Goal: Task Accomplishment & Management: Manage account settings

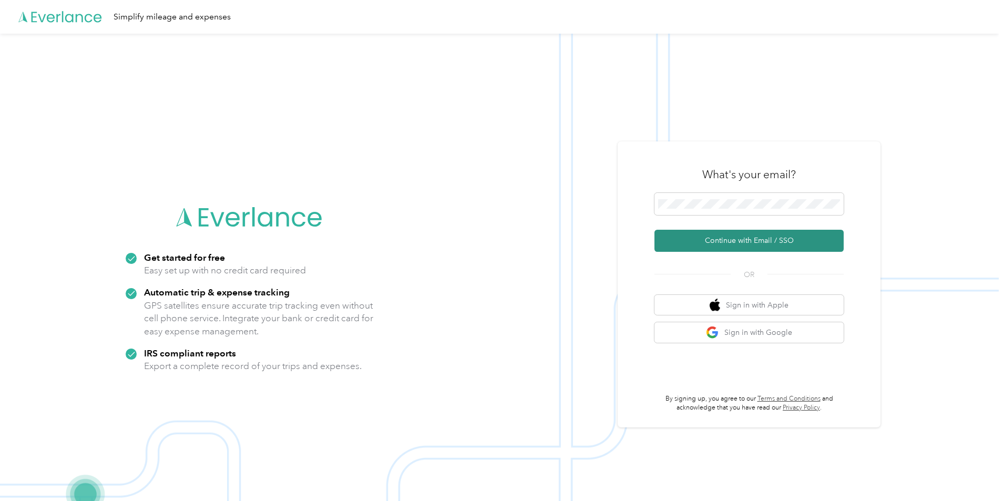
click at [766, 244] on button "Continue with Email / SSO" at bounding box center [748, 241] width 189 height 22
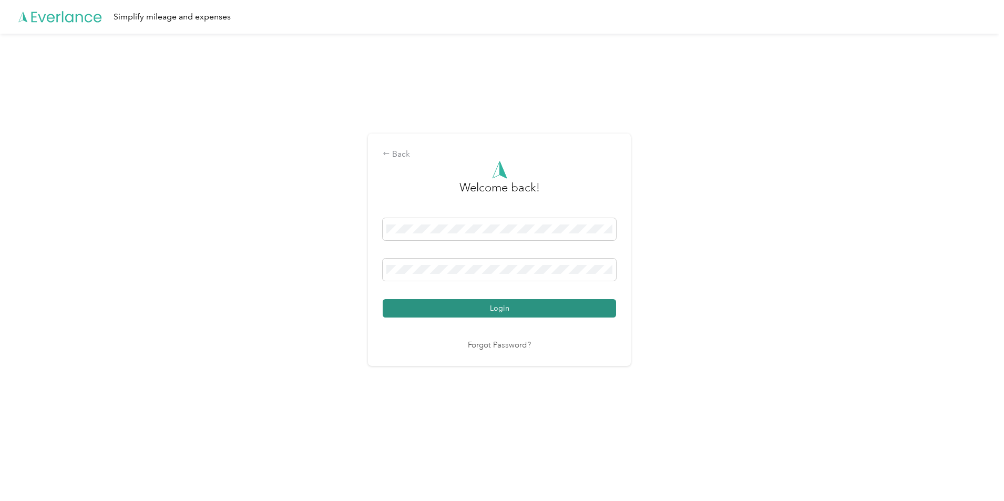
click at [474, 312] on button "Login" at bounding box center [499, 308] width 233 height 18
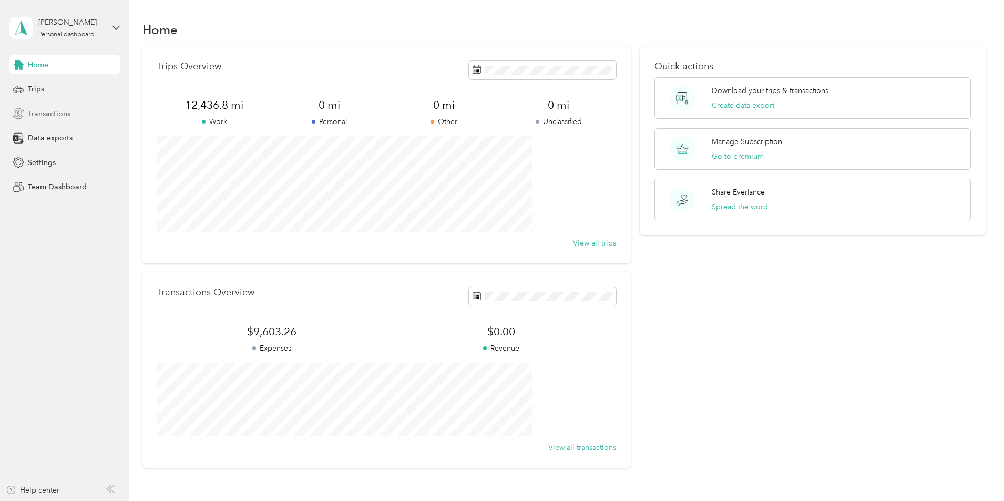
click at [46, 109] on span "Transactions" at bounding box center [49, 113] width 43 height 11
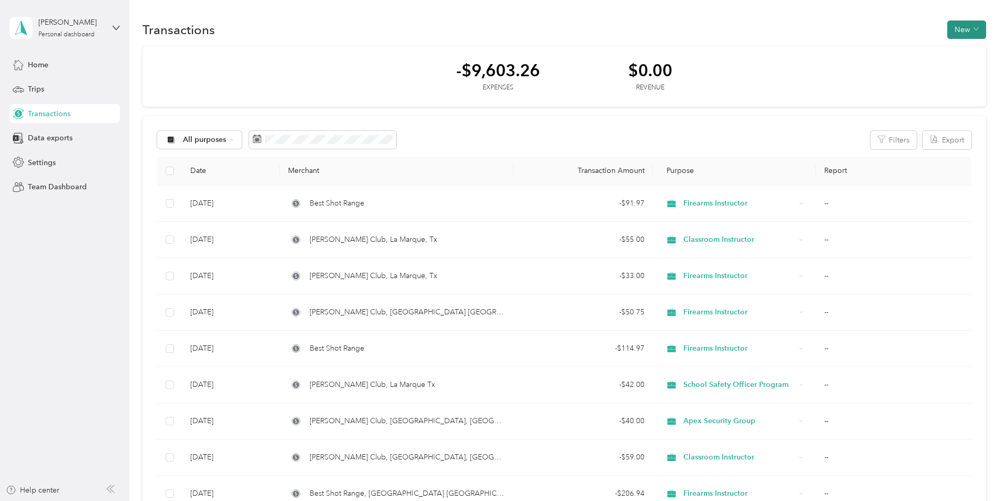
click at [947, 28] on button "New" at bounding box center [966, 30] width 39 height 18
click at [887, 49] on span "Expense" at bounding box center [891, 49] width 28 height 11
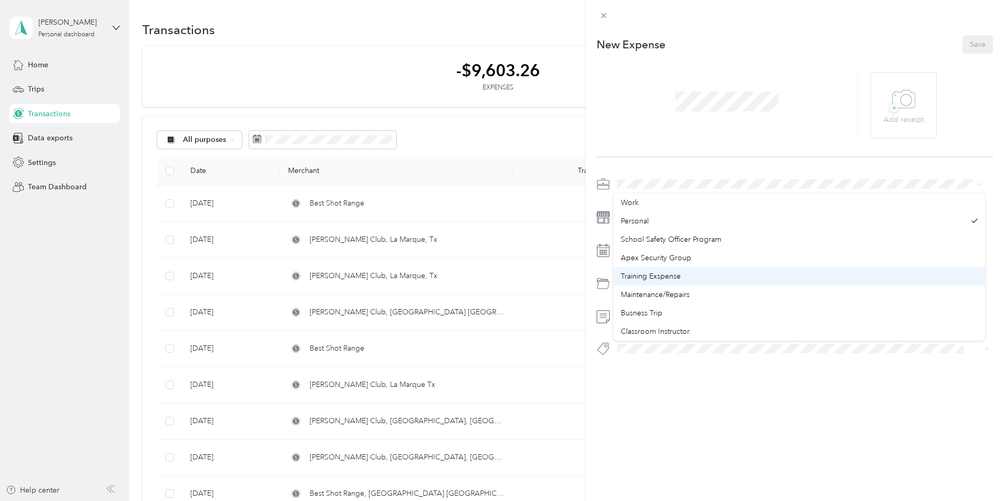
scroll to position [105, 0]
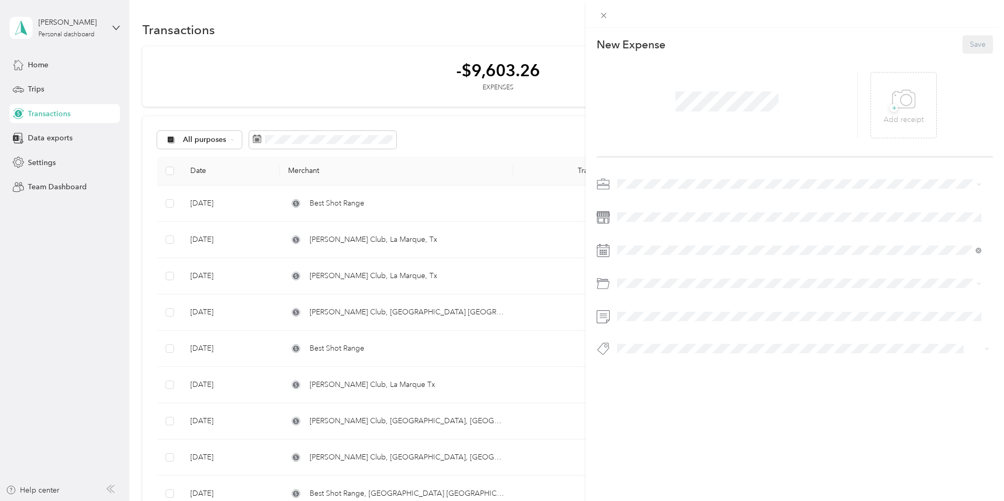
click at [648, 245] on span "Firearms Instructor" at bounding box center [652, 243] width 62 height 9
click at [678, 411] on div "27" at bounding box center [680, 412] width 14 height 13
click at [640, 347] on li "Firearms Range Fees" at bounding box center [799, 341] width 372 height 18
click at [633, 310] on span at bounding box center [803, 316] width 380 height 17
click at [890, 109] on span "+" at bounding box center [894, 108] width 8 height 8
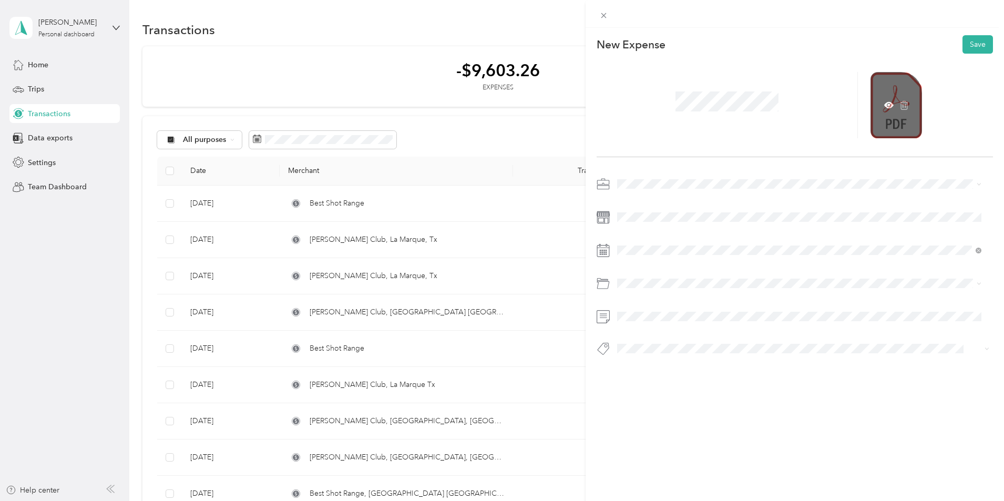
click at [893, 130] on div at bounding box center [897, 105] width 52 height 66
click at [884, 101] on icon at bounding box center [888, 104] width 9 height 9
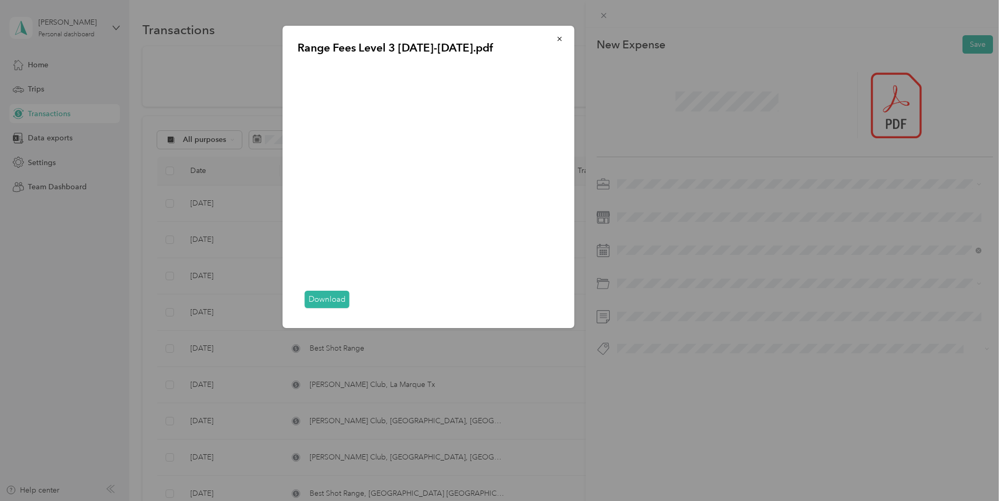
click at [692, 100] on div "Range Fees Level 3 [DATE]-[DATE].pdf Download" at bounding box center [648, 178] width 292 height 305
click at [561, 36] on icon "button" at bounding box center [559, 38] width 7 height 7
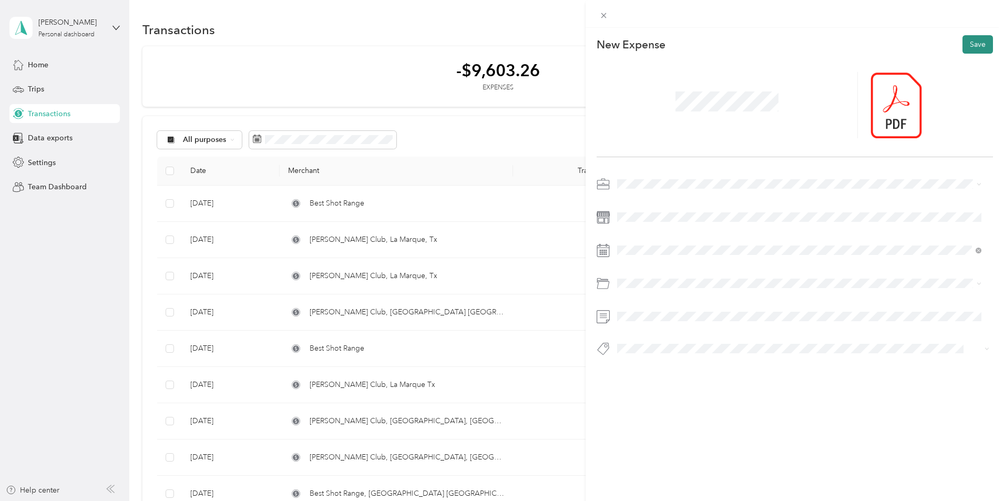
click at [967, 46] on button "Save" at bounding box center [978, 44] width 30 height 18
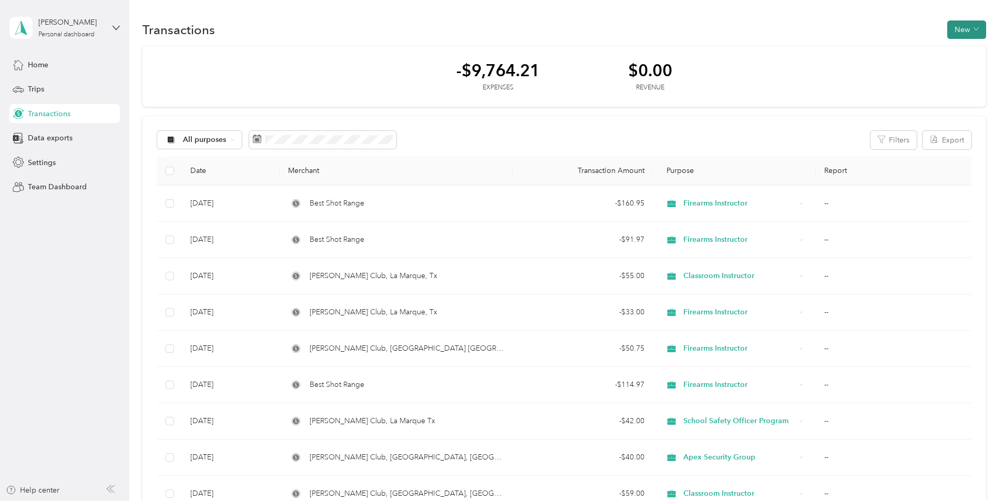
click at [947, 24] on button "New" at bounding box center [966, 30] width 39 height 18
click at [897, 47] on span "Expense" at bounding box center [891, 49] width 28 height 11
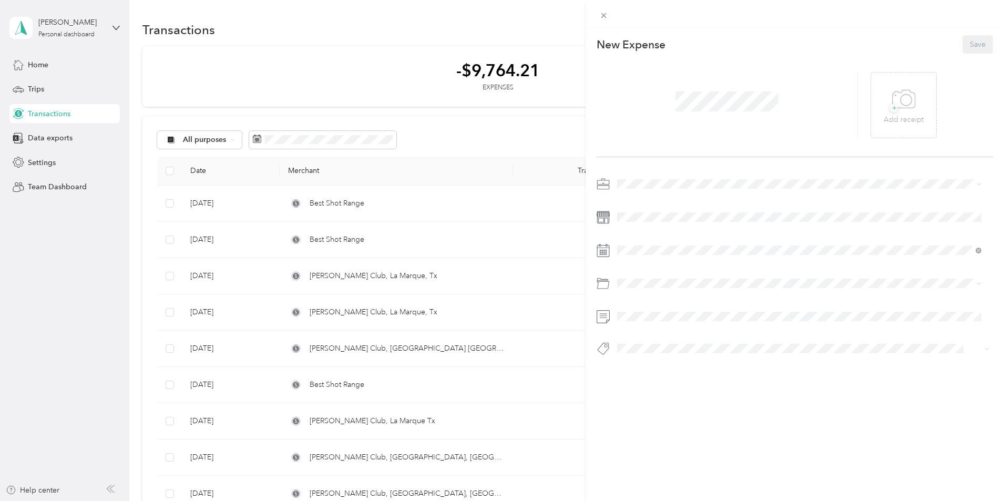
click at [647, 253] on span "Apex Security Group" at bounding box center [656, 256] width 70 height 9
click at [898, 106] on icon at bounding box center [904, 99] width 24 height 29
click at [887, 105] on icon at bounding box center [888, 105] width 3 height 3
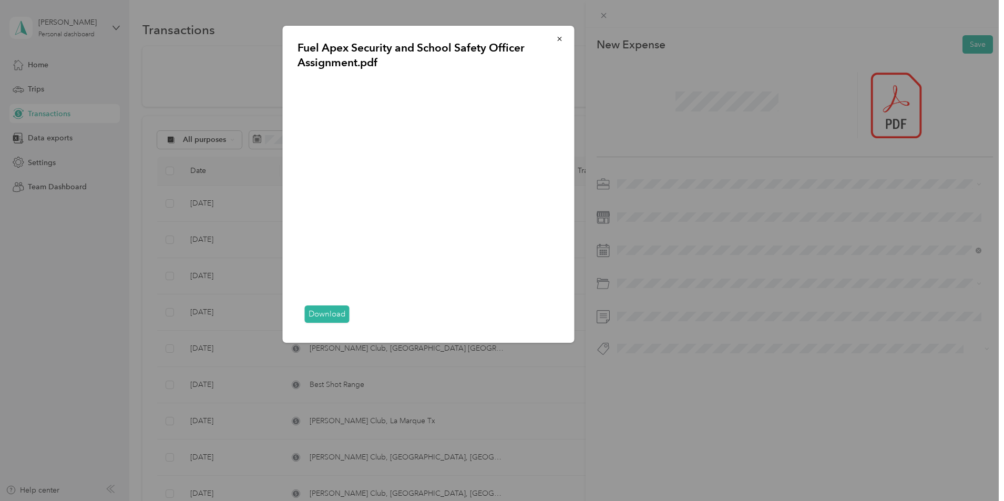
click at [698, 105] on div "Fuel Apex Security and School Safety Officer Assignment.pdf Download" at bounding box center [648, 186] width 292 height 320
click at [559, 37] on icon "button" at bounding box center [559, 38] width 7 height 7
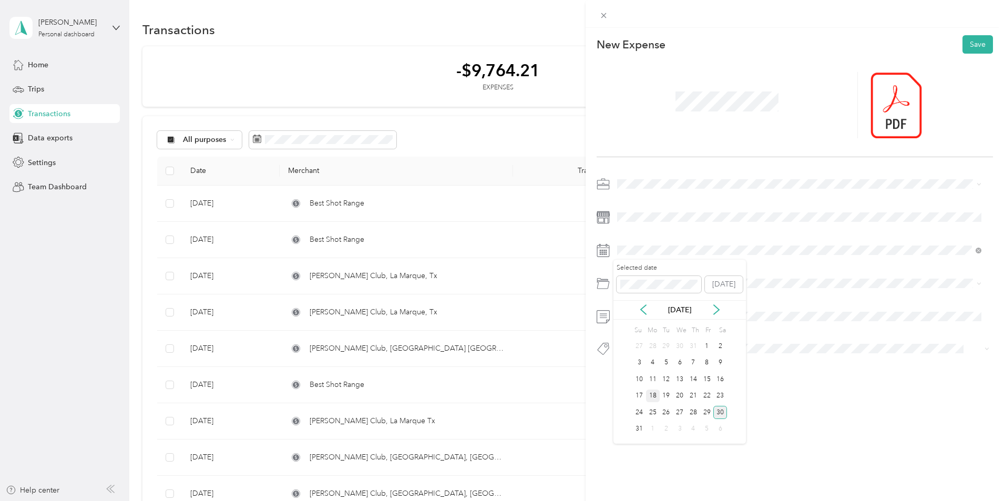
click at [653, 395] on div "18" at bounding box center [653, 396] width 14 height 13
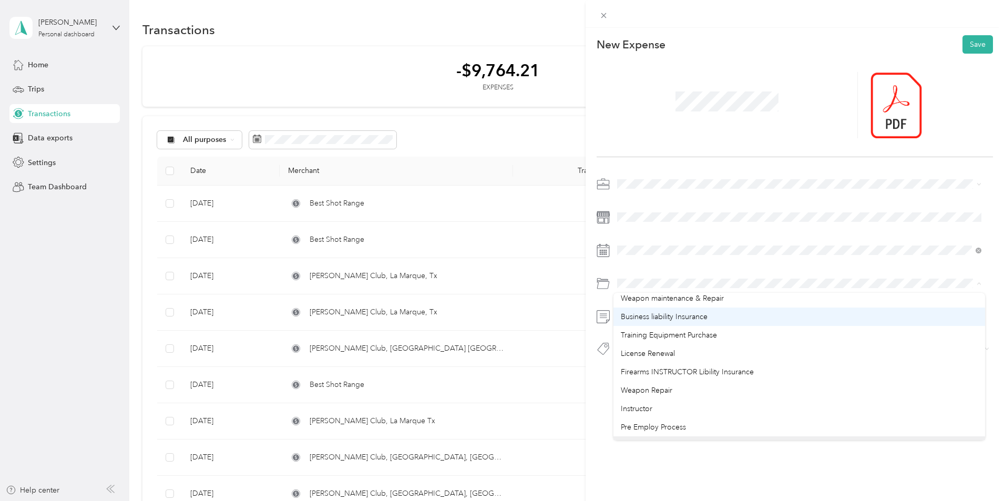
scroll to position [210, 0]
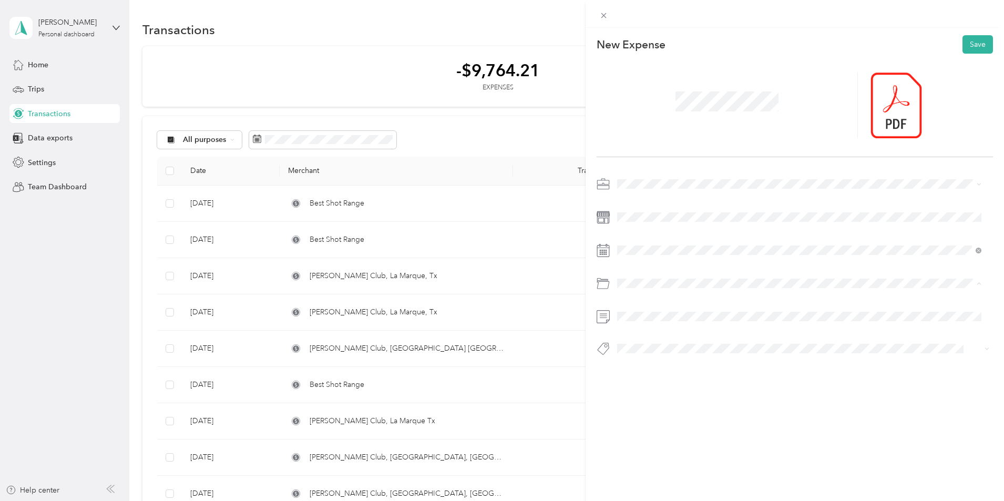
click at [629, 377] on span "Gasoline" at bounding box center [635, 378] width 29 height 9
click at [650, 321] on span at bounding box center [803, 316] width 380 height 17
click at [970, 39] on button "Save" at bounding box center [978, 44] width 30 height 18
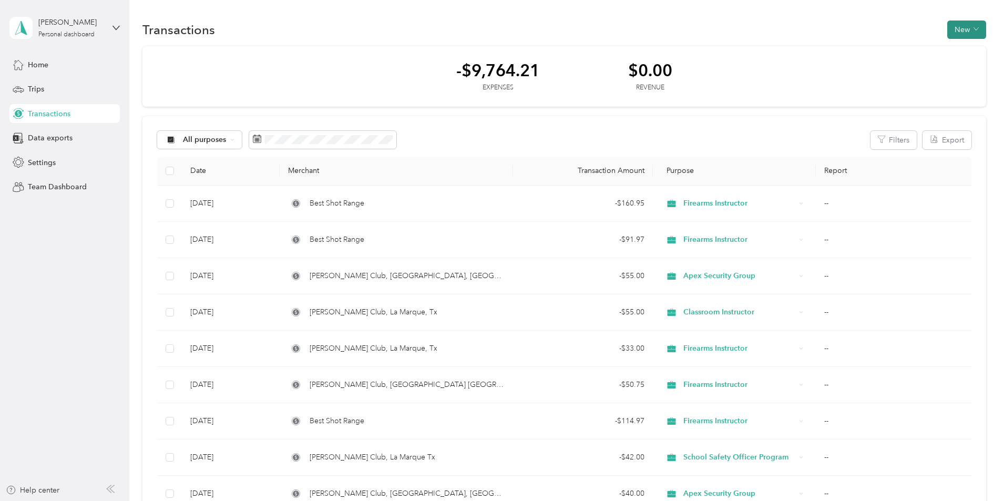
click at [947, 29] on button "New" at bounding box center [966, 30] width 39 height 18
click at [883, 49] on span "Expense" at bounding box center [891, 49] width 28 height 11
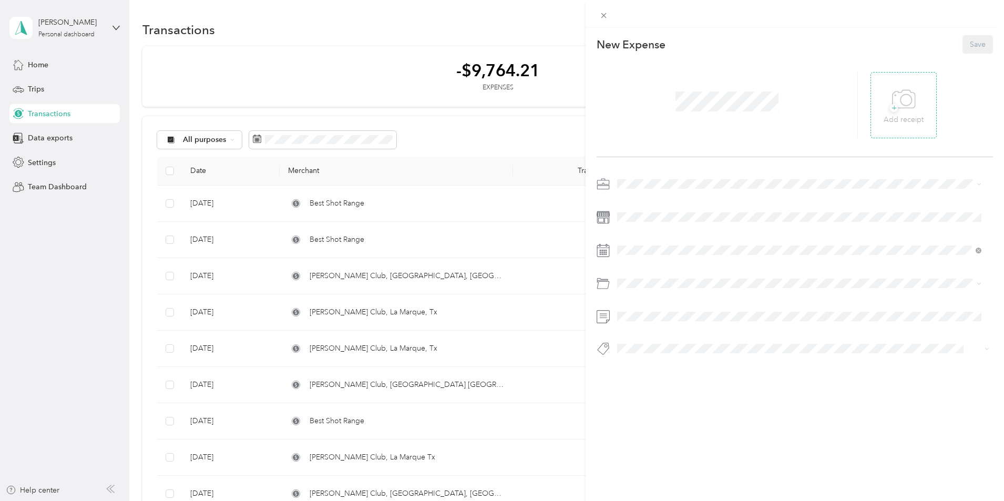
click at [894, 105] on icon at bounding box center [904, 99] width 24 height 29
click at [887, 106] on icon at bounding box center [888, 105] width 3 height 3
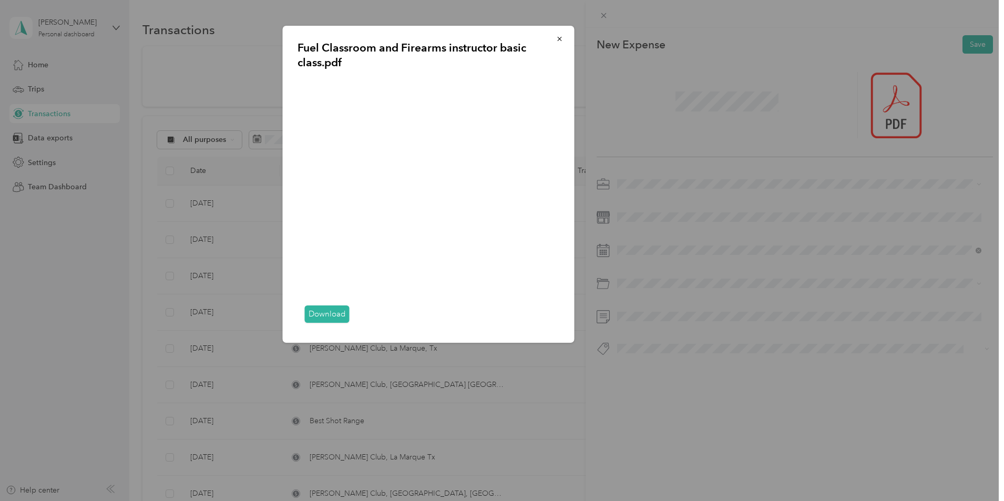
click at [683, 104] on div "Fuel Classroom and Firearms instructor basic class.pdf Download" at bounding box center [648, 186] width 292 height 320
click at [563, 40] on icon "button" at bounding box center [559, 38] width 7 height 7
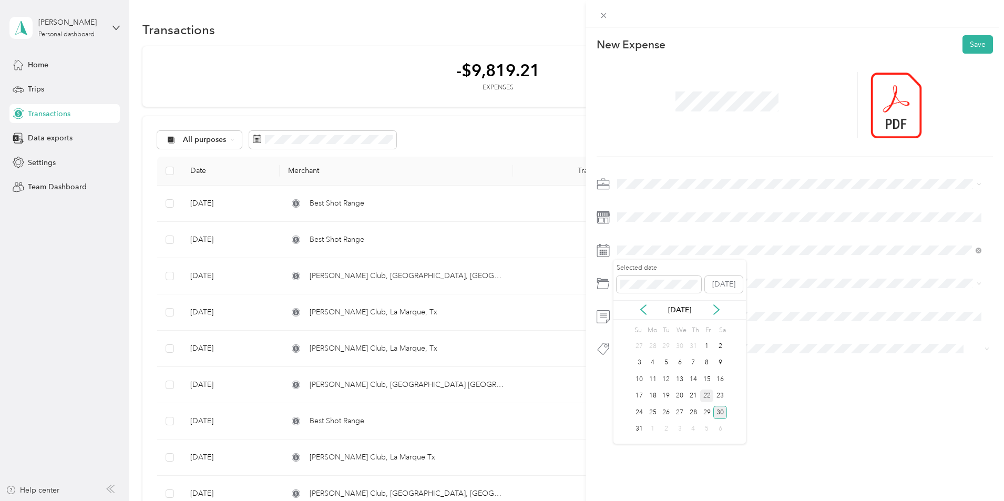
click at [707, 394] on div "22" at bounding box center [707, 396] width 14 height 13
click at [651, 177] on span at bounding box center [803, 184] width 380 height 17
click at [631, 329] on span "Classroom Instructor" at bounding box center [655, 331] width 69 height 9
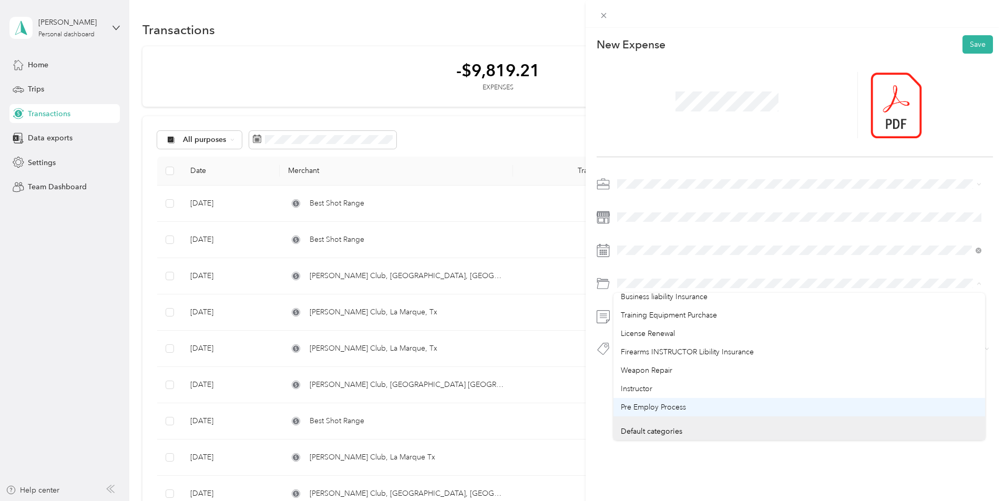
scroll to position [158, 0]
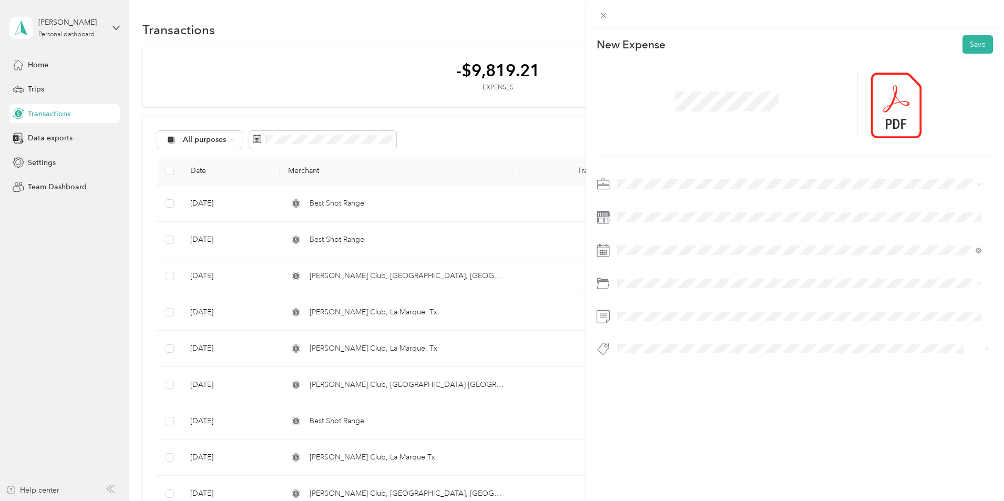
click at [640, 429] on span "Gasoline" at bounding box center [635, 429] width 29 height 9
click at [966, 42] on button "Save" at bounding box center [978, 44] width 30 height 18
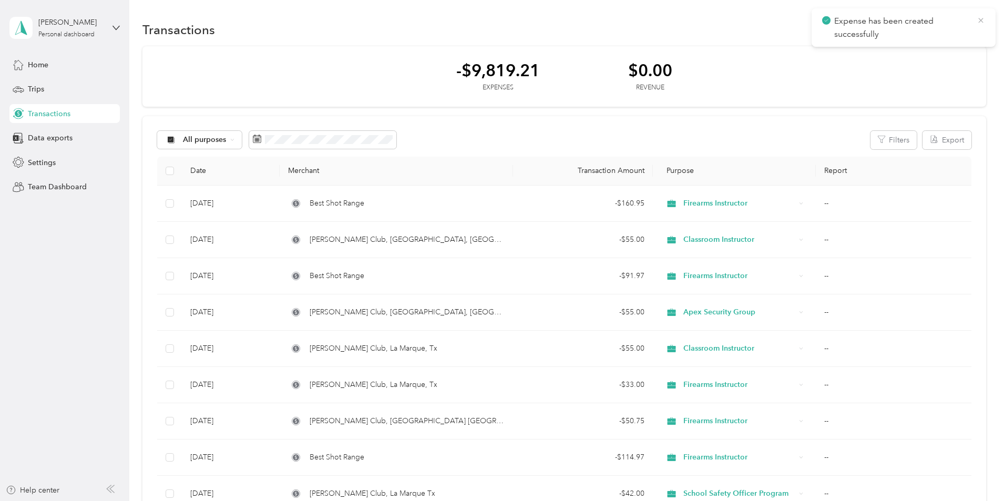
click at [979, 21] on icon at bounding box center [981, 20] width 8 height 9
click at [947, 34] on button "New" at bounding box center [966, 30] width 39 height 18
click at [895, 49] on span "Expense" at bounding box center [891, 49] width 28 height 11
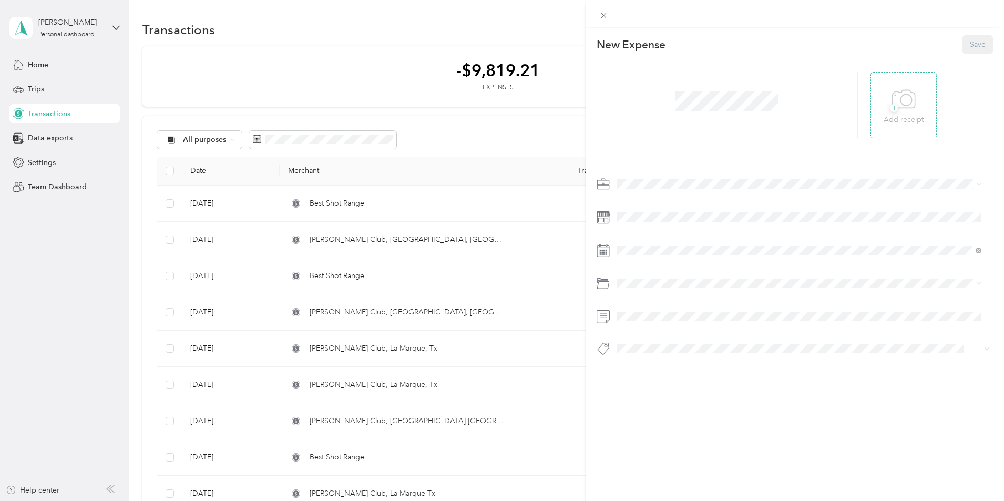
click at [897, 108] on icon at bounding box center [904, 99] width 24 height 29
click at [886, 105] on icon at bounding box center [888, 104] width 9 height 9
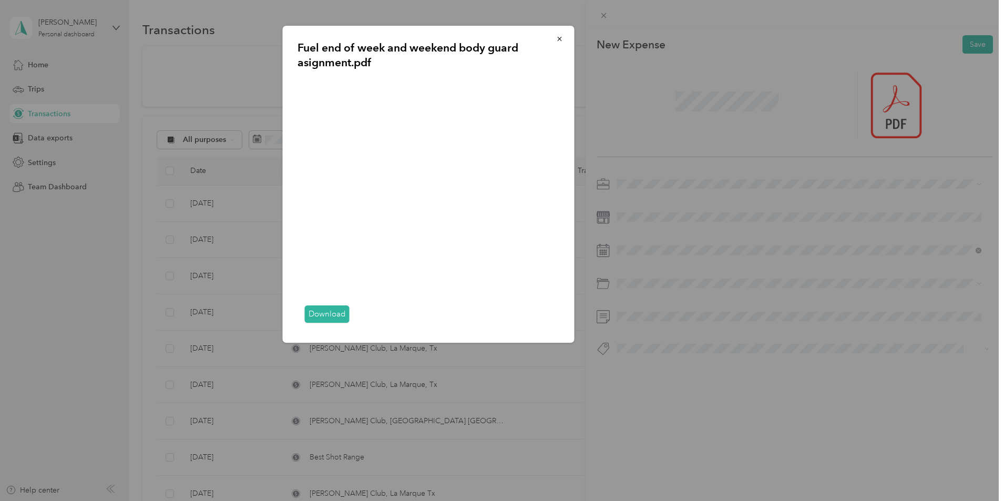
click at [688, 97] on div "Fuel end of week and weekend body guard asignment.pdf Download" at bounding box center [648, 186] width 292 height 320
click at [561, 37] on icon "button" at bounding box center [559, 38] width 7 height 7
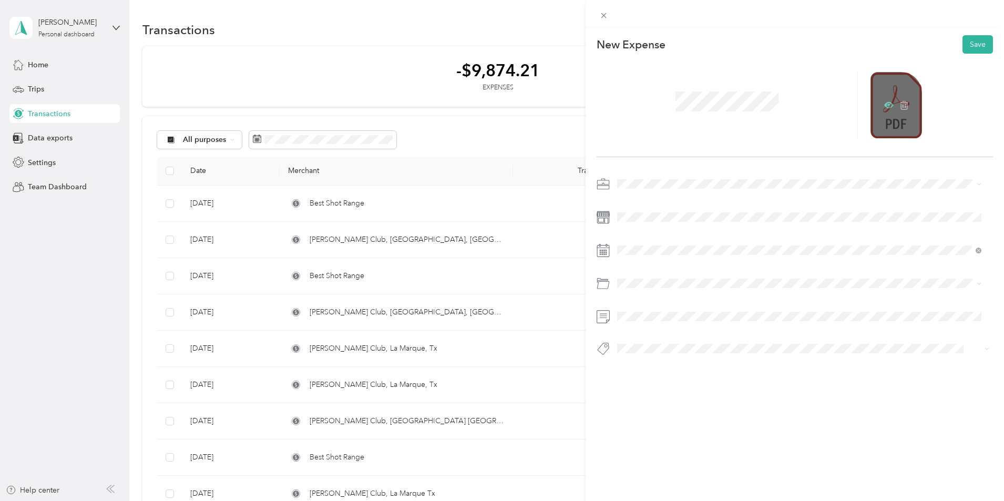
click at [884, 103] on icon at bounding box center [888, 104] width 9 height 9
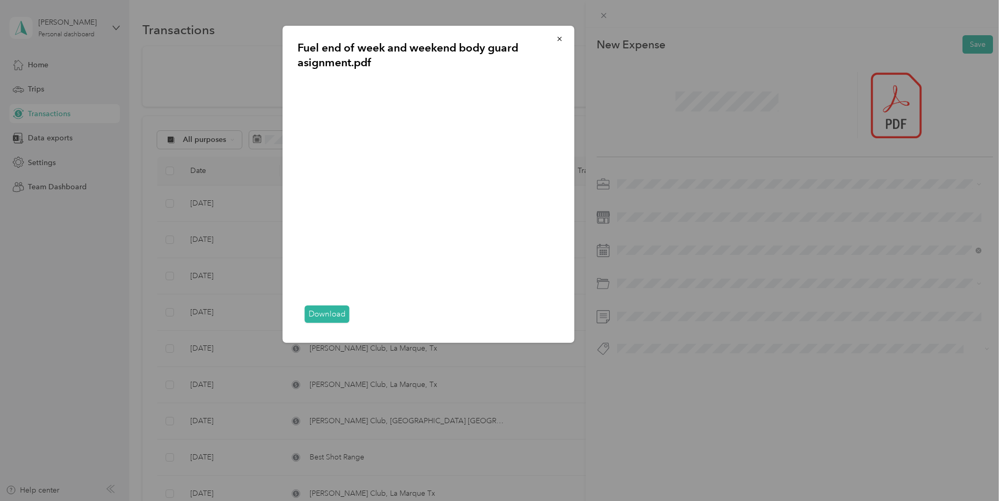
click at [634, 244] on div "Fuel end of week and weekend body guard asignment.pdf Download" at bounding box center [648, 186] width 292 height 320
click at [559, 40] on icon "button" at bounding box center [559, 38] width 7 height 7
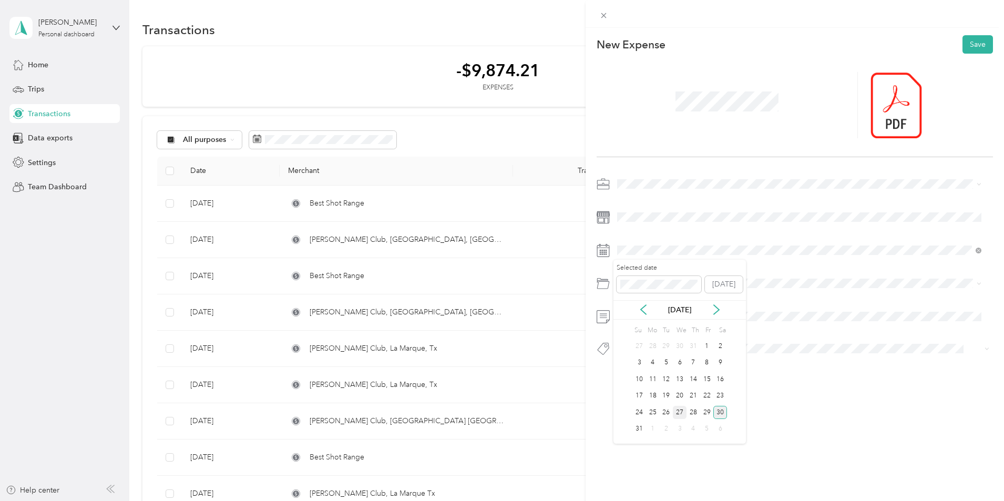
click at [681, 414] on div "27" at bounding box center [680, 412] width 14 height 13
click at [740, 456] on div "This expense cannot be edited because it is either under review, approved, or p…" at bounding box center [795, 278] width 418 height 501
click at [638, 201] on span "Work" at bounding box center [630, 201] width 18 height 9
click at [973, 44] on button "Save" at bounding box center [978, 44] width 30 height 18
